Goal: Task Accomplishment & Management: Manage account settings

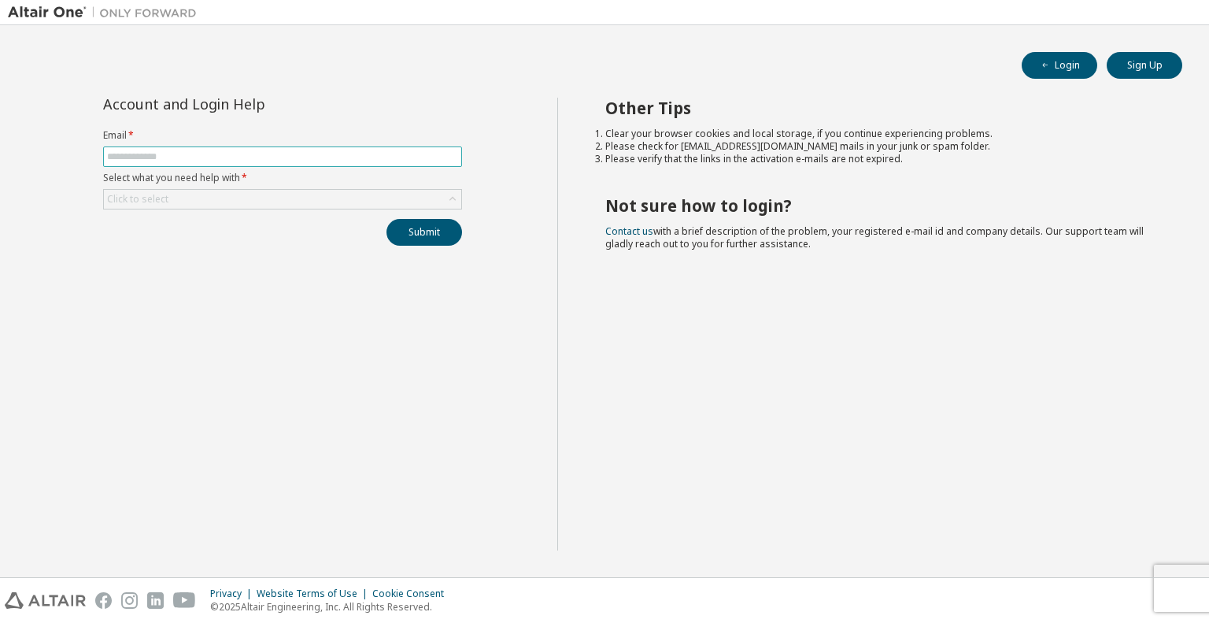
click at [191, 157] on input "text" at bounding box center [282, 156] width 351 height 13
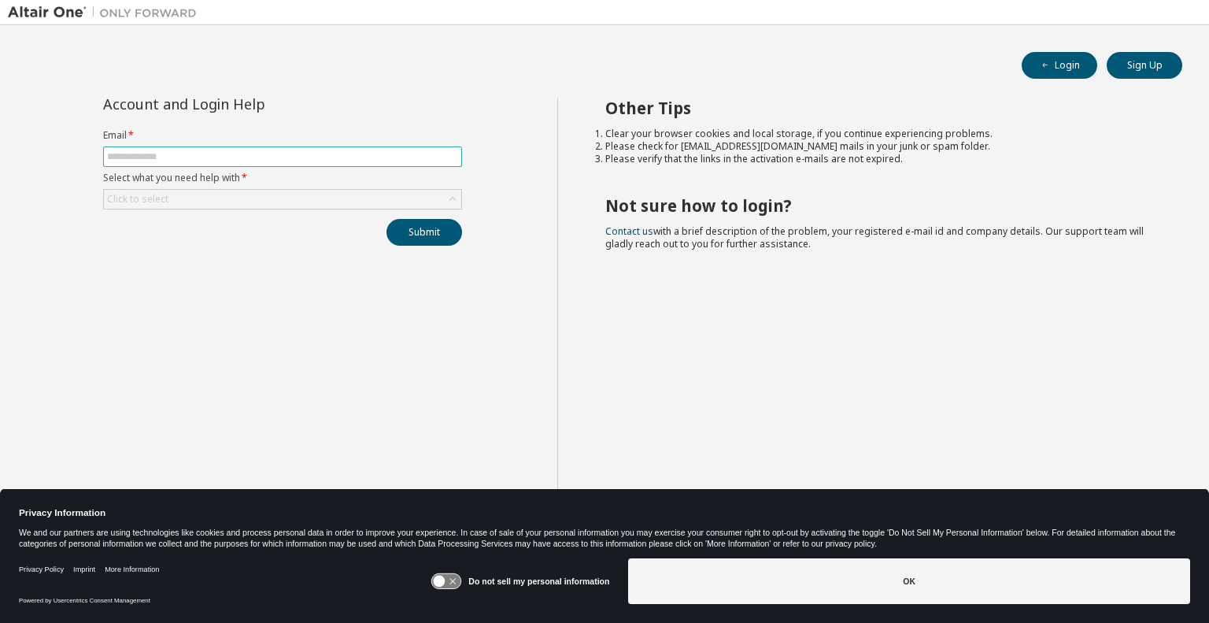
click at [169, 150] on input "text" at bounding box center [282, 156] width 351 height 13
type input "**********"
click at [214, 196] on div "Click to select" at bounding box center [282, 199] width 357 height 19
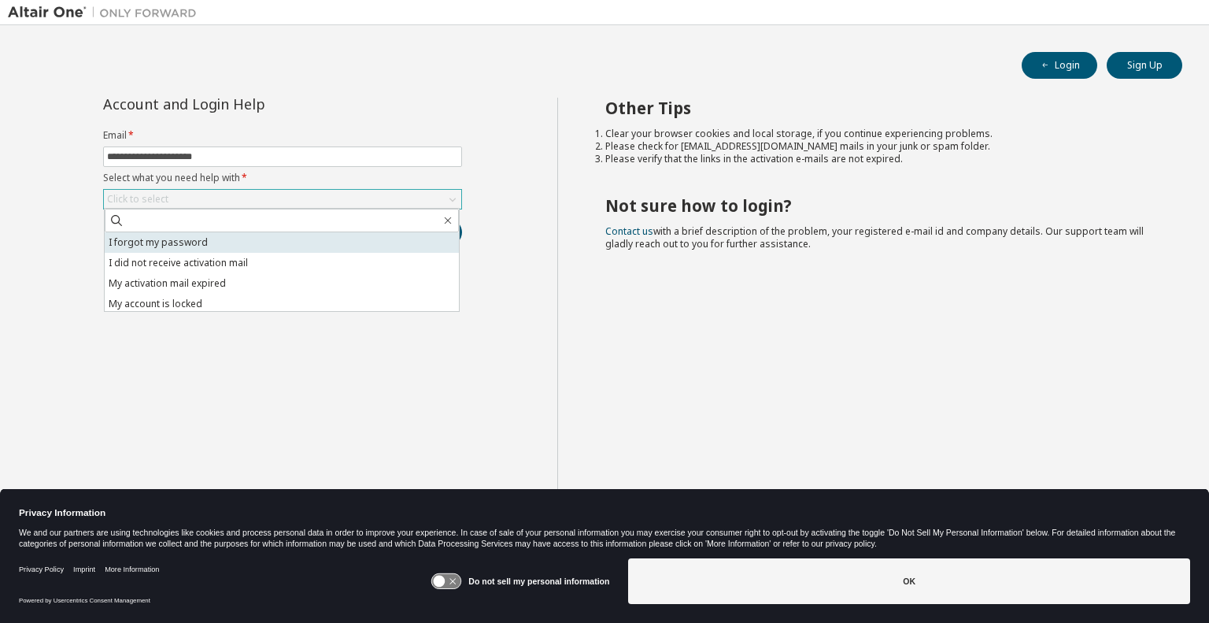
click at [196, 244] on li "I forgot my password" at bounding box center [282, 242] width 354 height 20
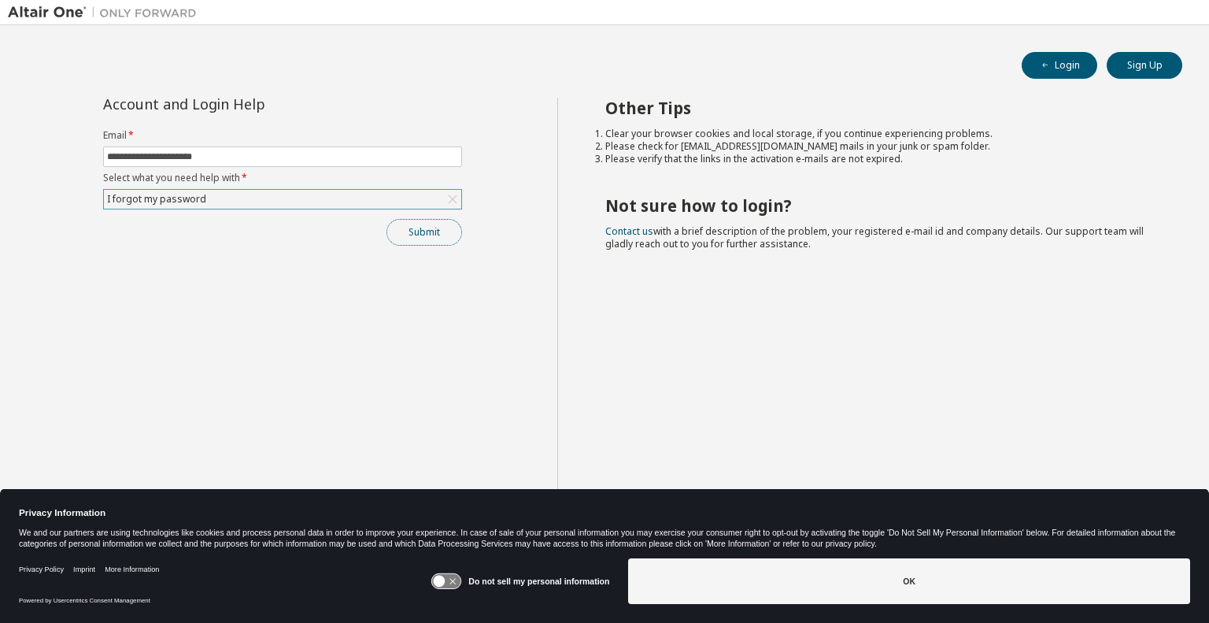
click at [422, 234] on button "Submit" at bounding box center [425, 232] width 76 height 27
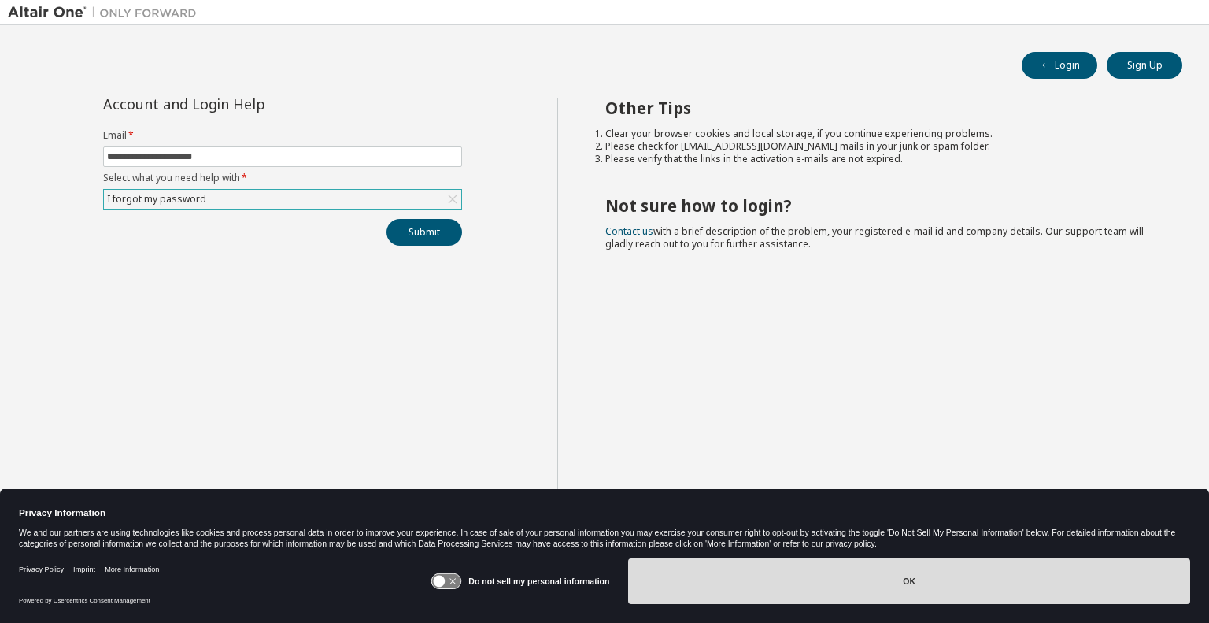
click at [910, 588] on button "OK" at bounding box center [909, 581] width 562 height 46
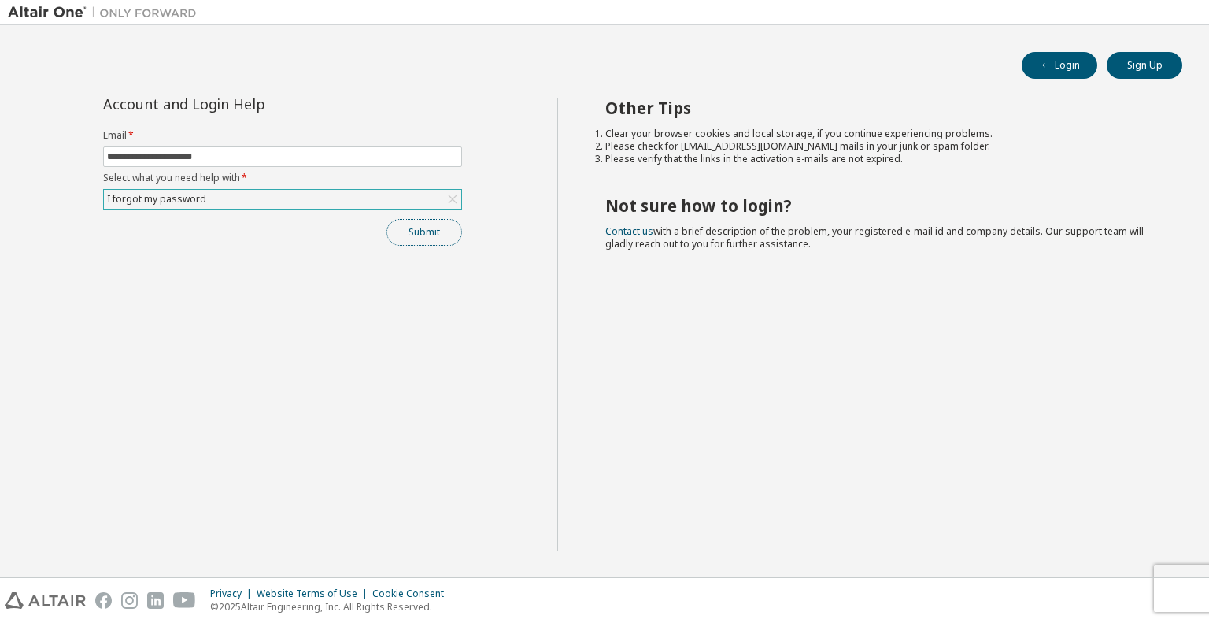
click at [429, 235] on button "Submit" at bounding box center [425, 232] width 76 height 27
